Goal: Navigation & Orientation: Find specific page/section

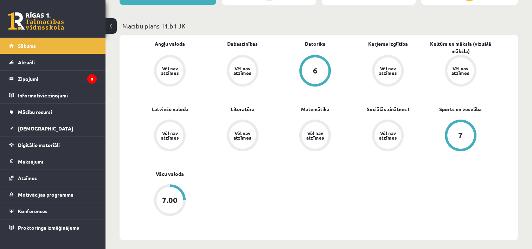
scroll to position [185, 0]
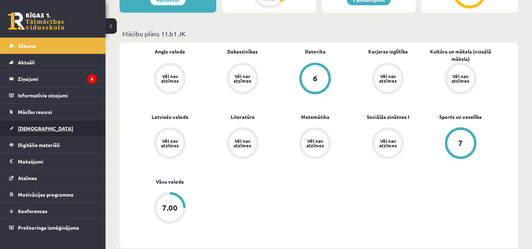
click at [60, 127] on link "[DEMOGRAPHIC_DATA]" at bounding box center [53, 128] width 88 height 16
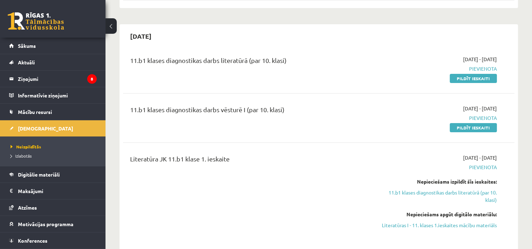
scroll to position [150, 0]
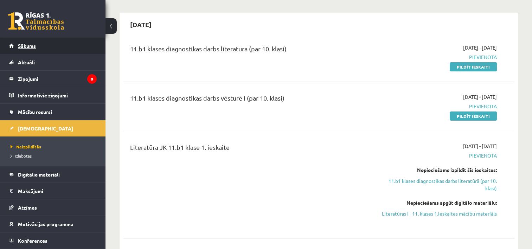
click at [45, 46] on link "Sākums" at bounding box center [53, 46] width 88 height 16
